Goal: Task Accomplishment & Management: Use online tool/utility

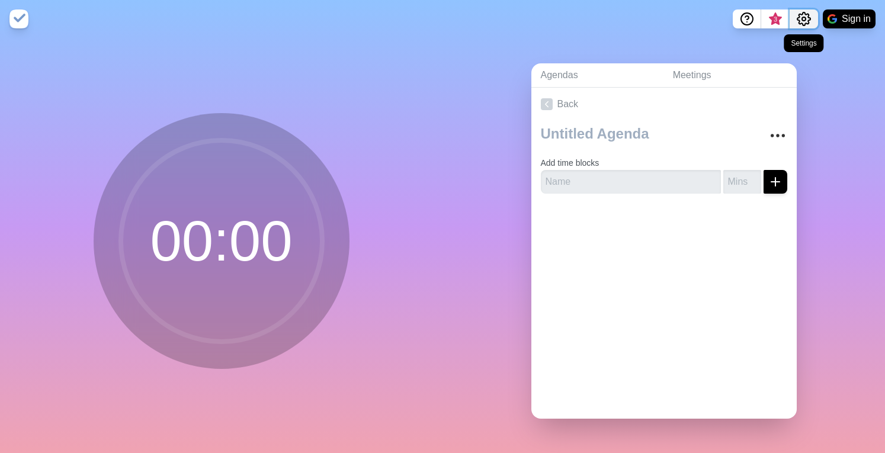
click at [808, 15] on icon "Settings" at bounding box center [803, 18] width 13 height 13
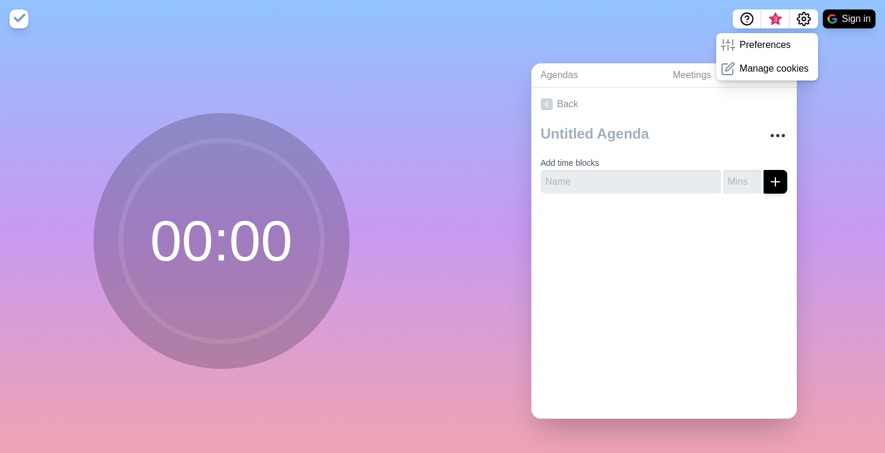
click at [463, 113] on div "Agendas Meetings Back Add time blocks" at bounding box center [663, 245] width 442 height 415
click at [462, 112] on div "Agendas Meetings Back Add time blocks" at bounding box center [663, 245] width 442 height 415
click at [480, 112] on div "Agendas Meetings Back Add time blocks" at bounding box center [663, 245] width 442 height 415
click at [592, 175] on input "text" at bounding box center [631, 182] width 180 height 24
click at [486, 201] on div "Agendas Meetings Back Add time blocks" at bounding box center [663, 245] width 442 height 415
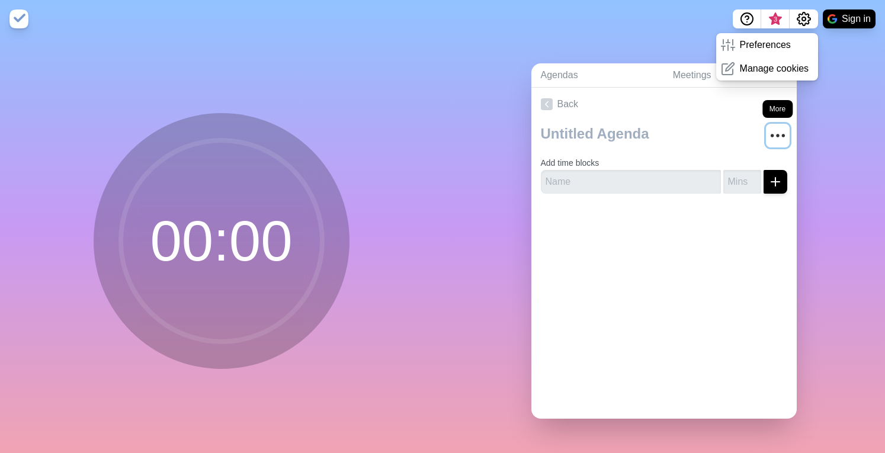
click at [782, 135] on circle "More" at bounding box center [783, 136] width 2 height 2
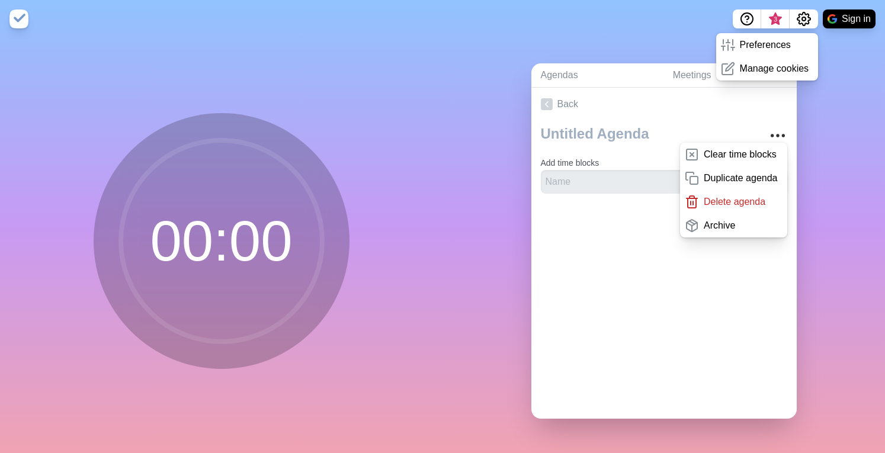
click at [484, 226] on div "Agendas Meetings Back Clear time blocks Duplicate agenda Delete agenda Archive …" at bounding box center [663, 245] width 442 height 415
